Goal: Information Seeking & Learning: Learn about a topic

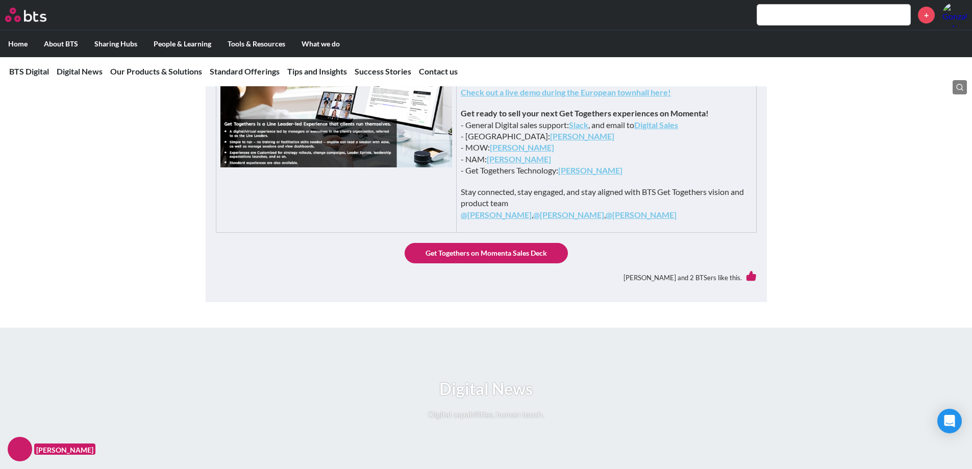
scroll to position [306, 0]
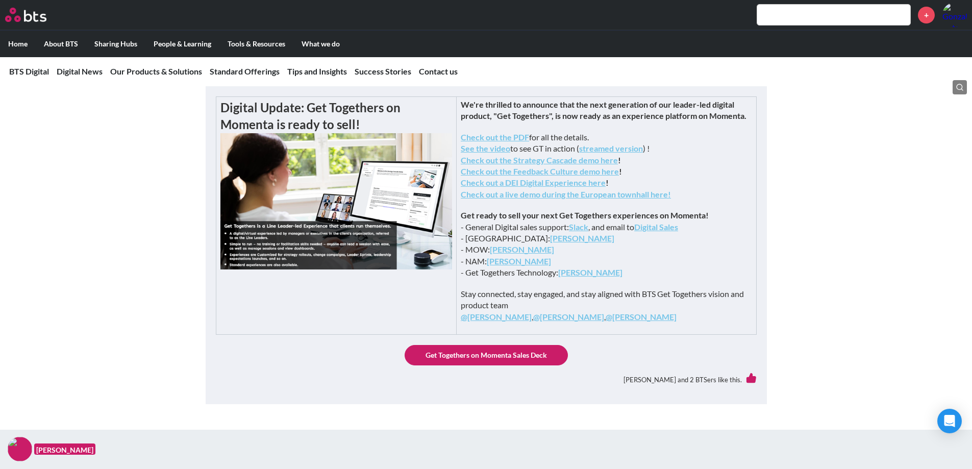
click at [619, 176] on strong "Check out the Feedback Culture demo here" at bounding box center [540, 171] width 158 height 10
